Goal: Task Accomplishment & Management: Manage account settings

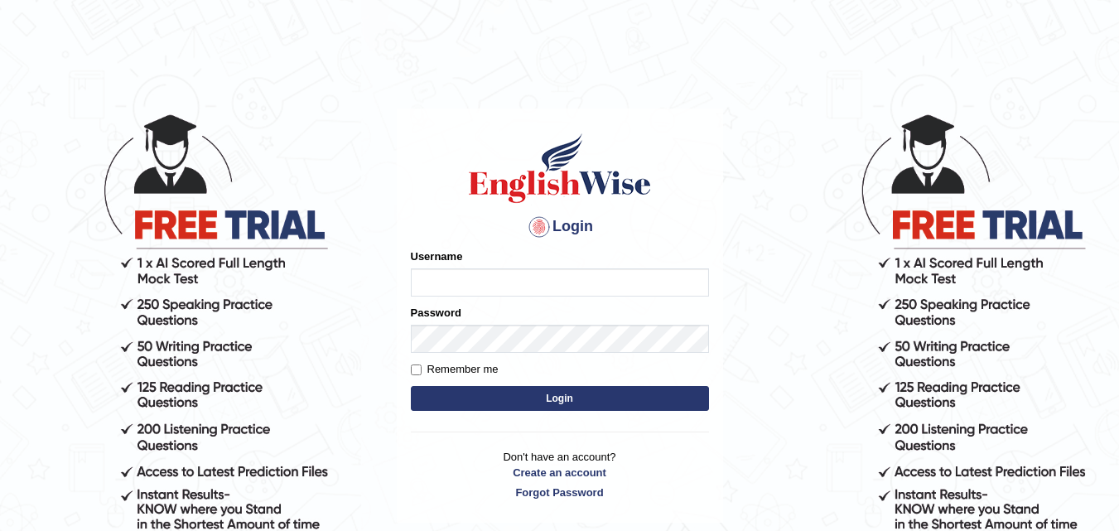
click at [523, 291] on input "Username" at bounding box center [560, 282] width 298 height 28
type input "saugatll"
click at [420, 393] on button "Login" at bounding box center [560, 398] width 298 height 25
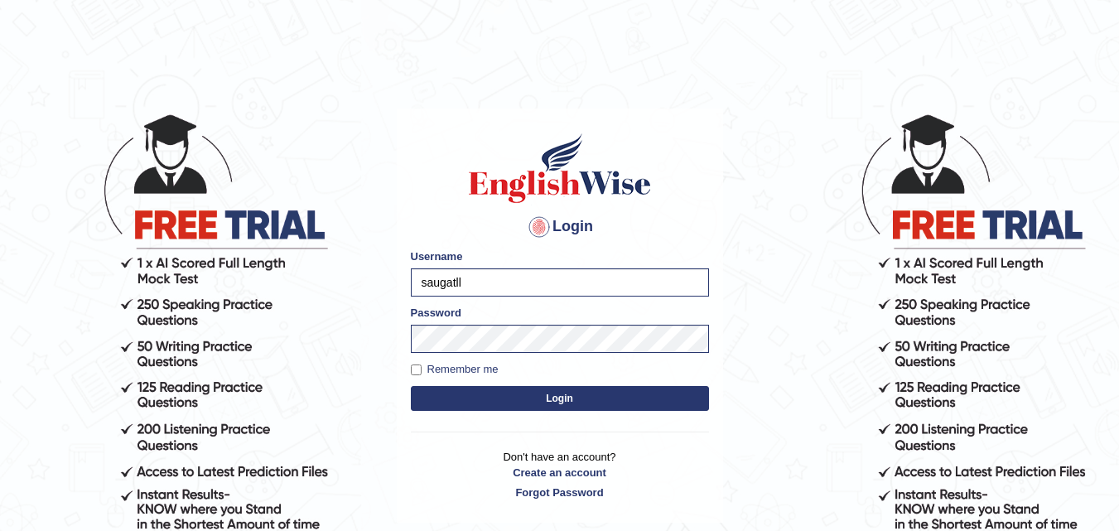
click at [420, 393] on button "Login" at bounding box center [560, 398] width 298 height 25
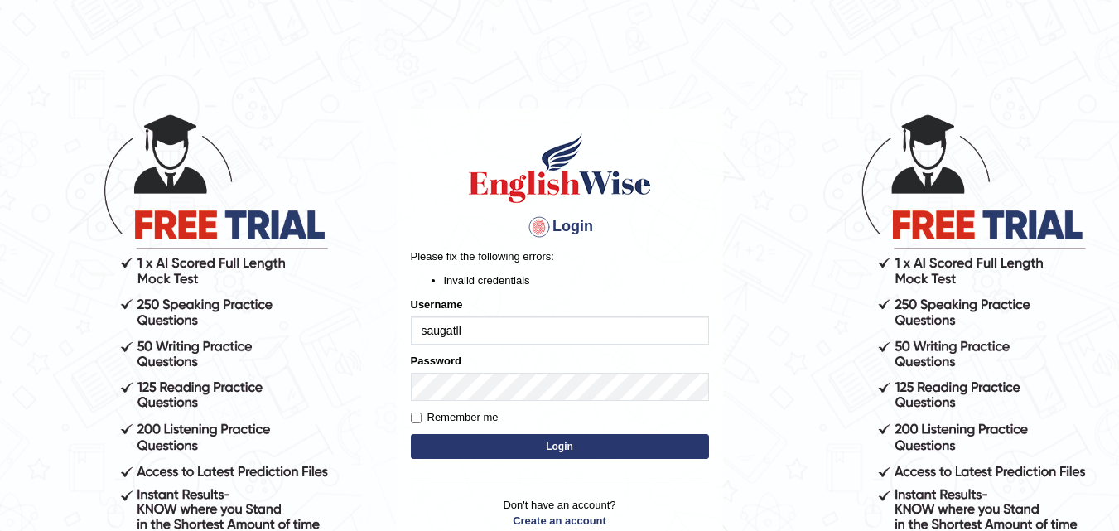
click at [516, 314] on div "Username saugatll" at bounding box center [560, 320] width 298 height 48
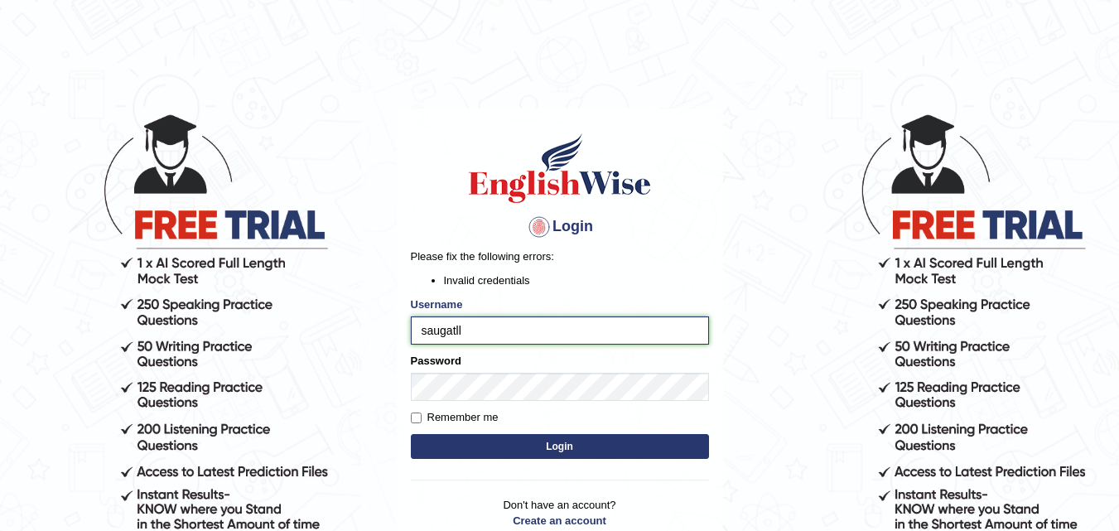
click at [513, 330] on input "saugatll" at bounding box center [560, 330] width 298 height 28
type input "saugatll"
click at [484, 451] on button "Login" at bounding box center [560, 446] width 298 height 25
click at [461, 453] on button "Login" at bounding box center [560, 446] width 298 height 25
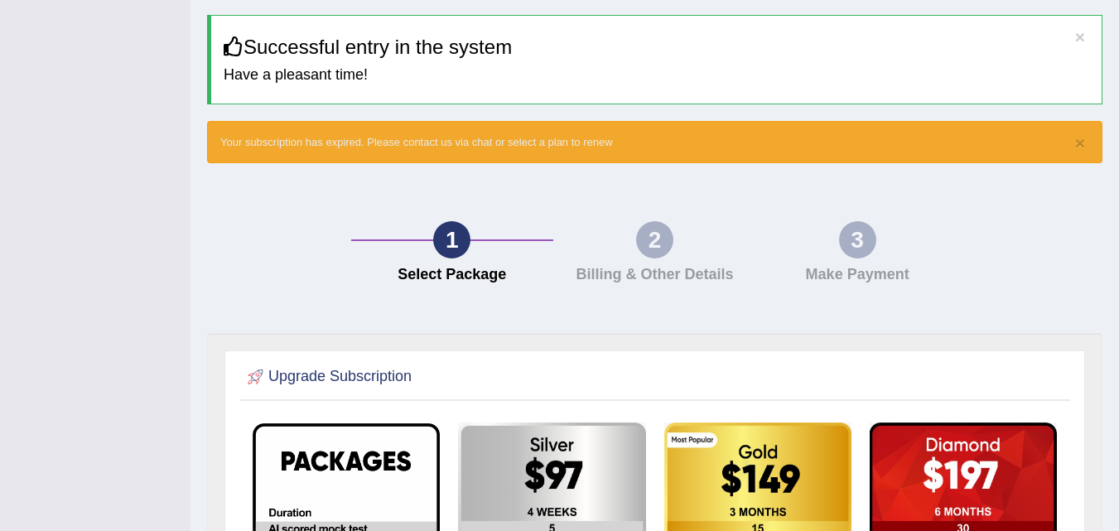
scroll to position [83, 0]
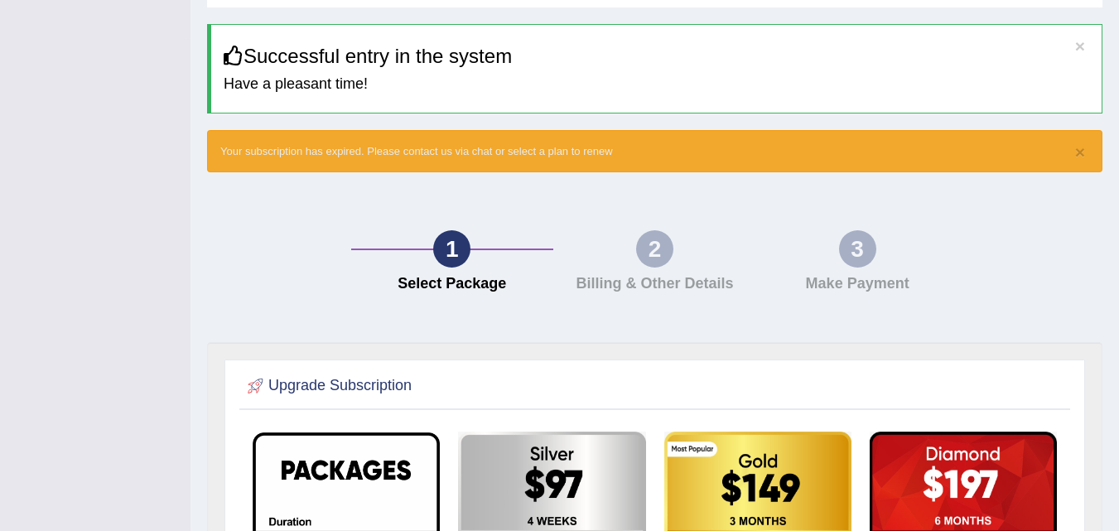
click at [643, 243] on div "2" at bounding box center [654, 248] width 37 height 37
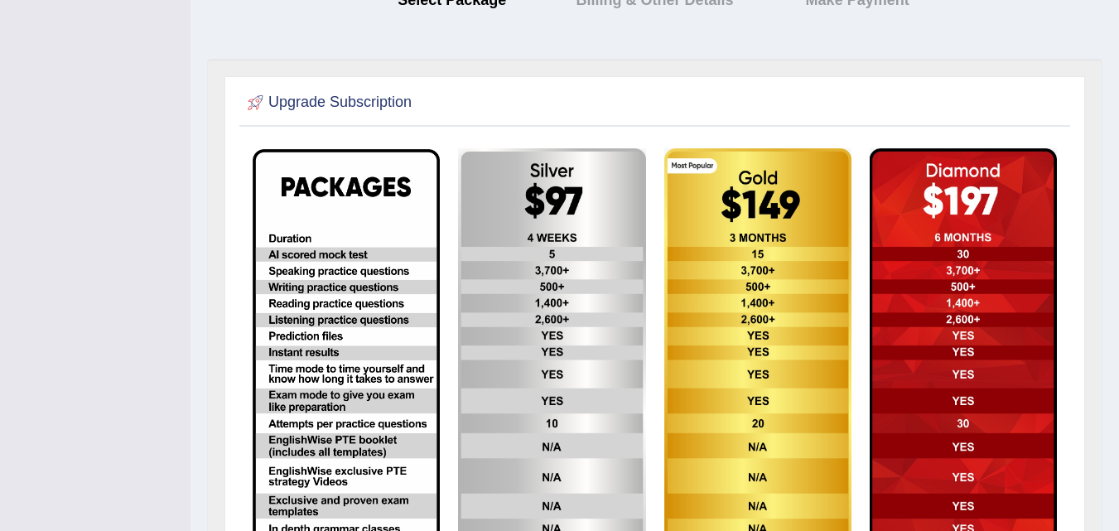
scroll to position [414, 0]
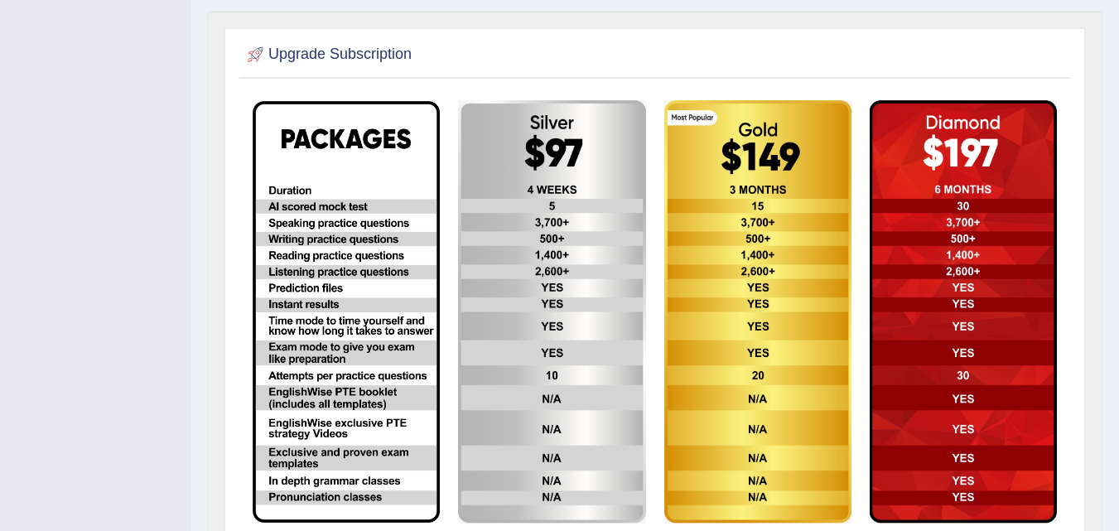
click at [293, 293] on img at bounding box center [346, 311] width 187 height 421
click at [387, 237] on img at bounding box center [346, 311] width 187 height 421
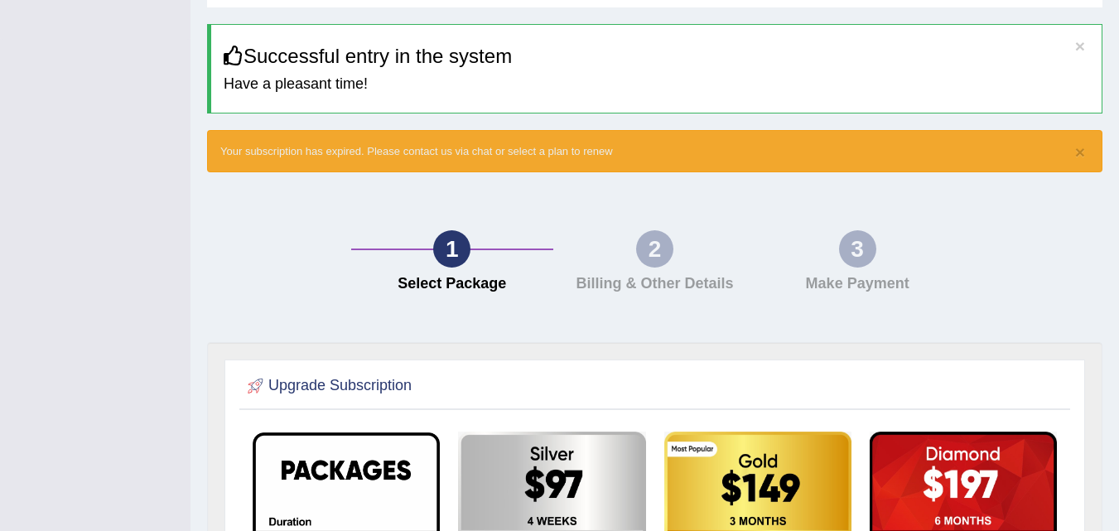
scroll to position [0, 0]
